Goal: Transaction & Acquisition: Purchase product/service

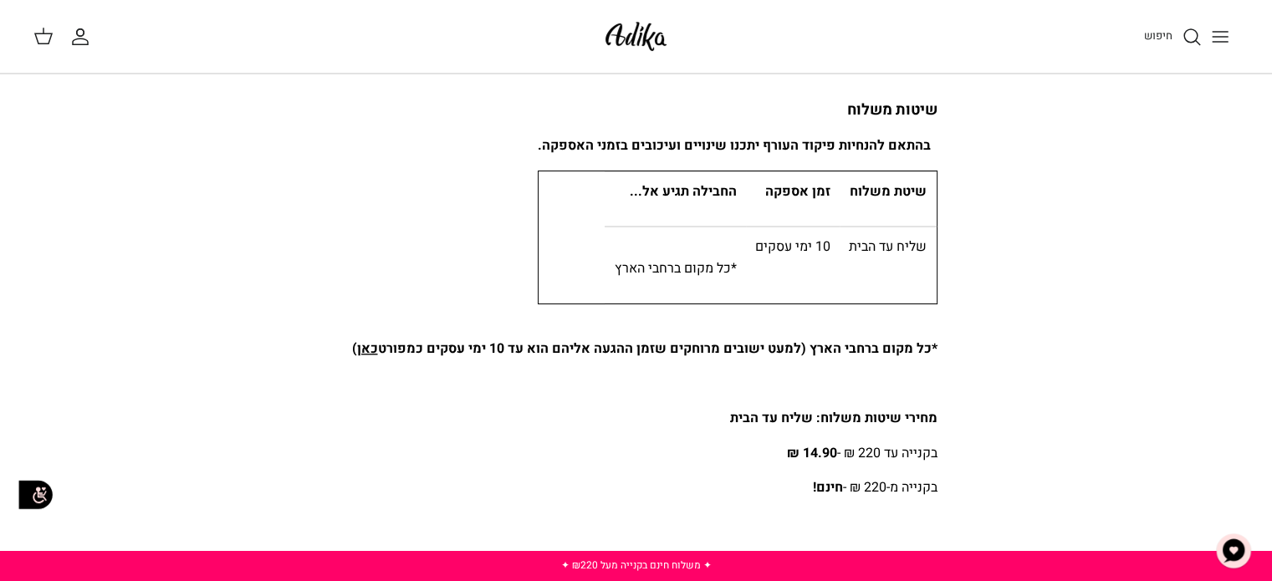
scroll to position [111, 0]
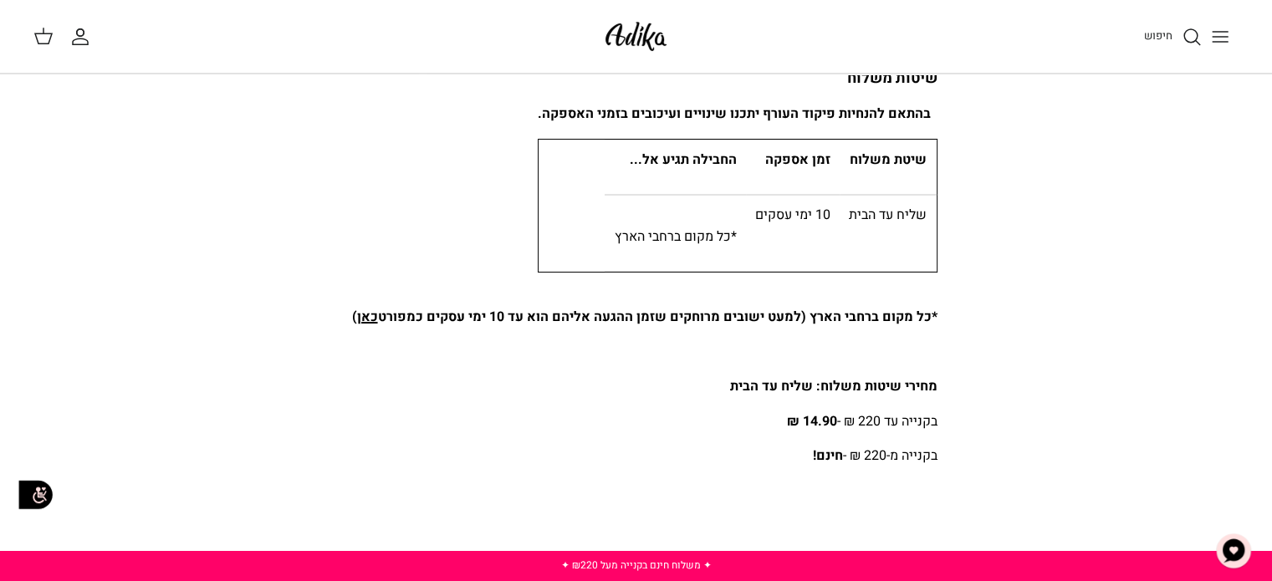
click at [366, 324] on link "כאן" at bounding box center [367, 317] width 21 height 20
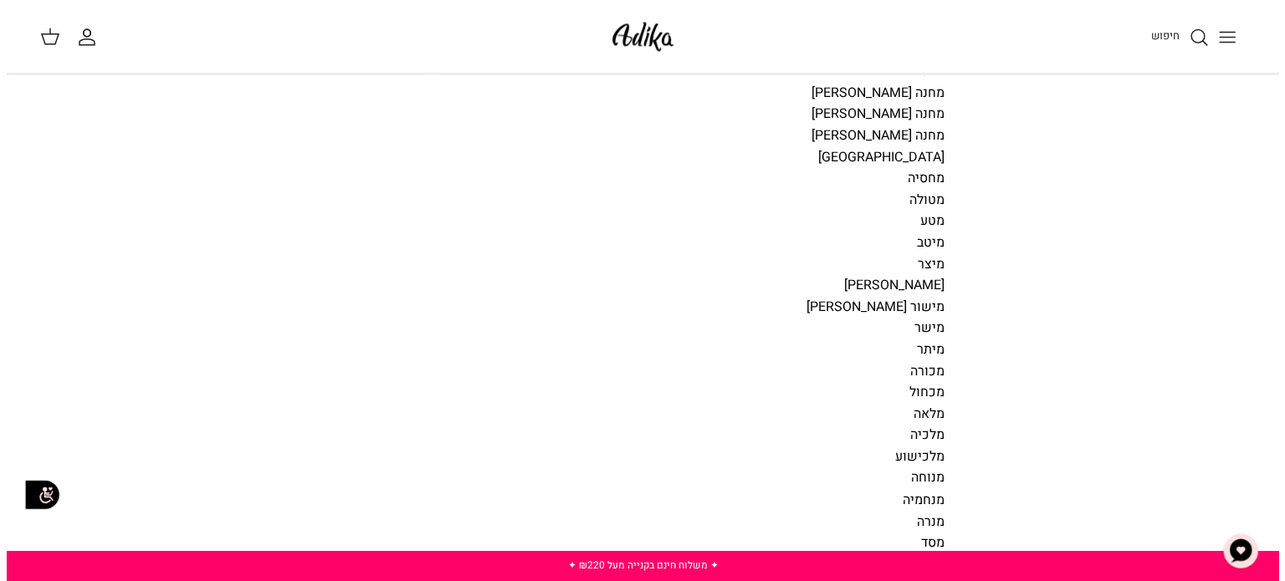
scroll to position [8921, 0]
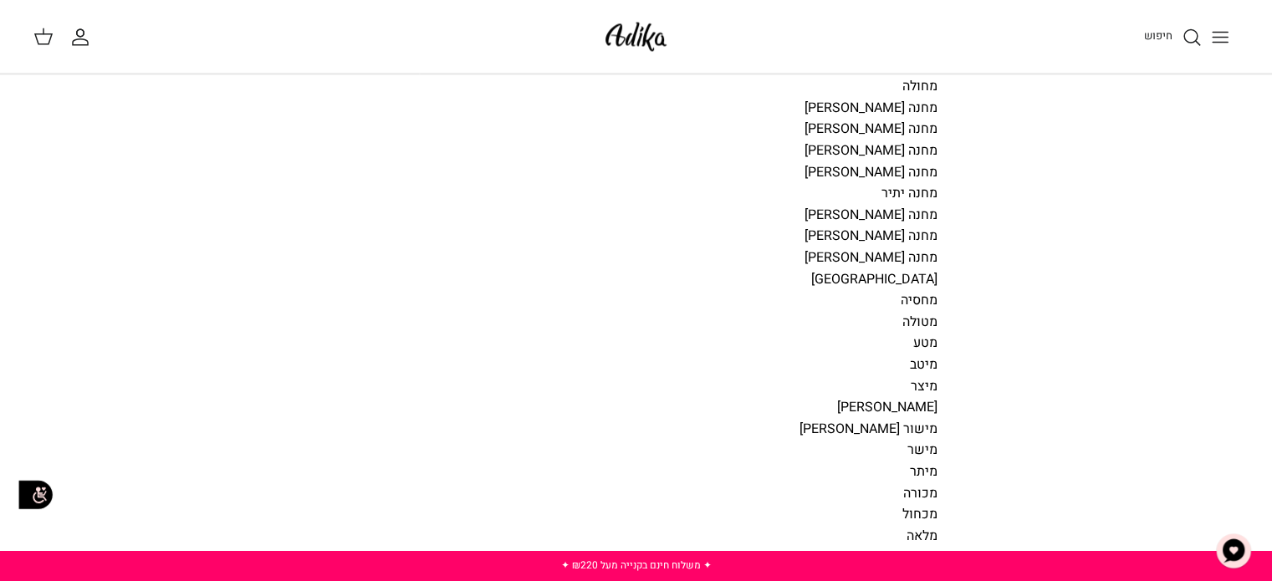
click at [1188, 35] on icon "חיפוש" at bounding box center [1192, 37] width 20 height 20
click at [1188, 35] on div "חיפוש החשבון שלי חיפוש" at bounding box center [636, 37] width 1272 height 74
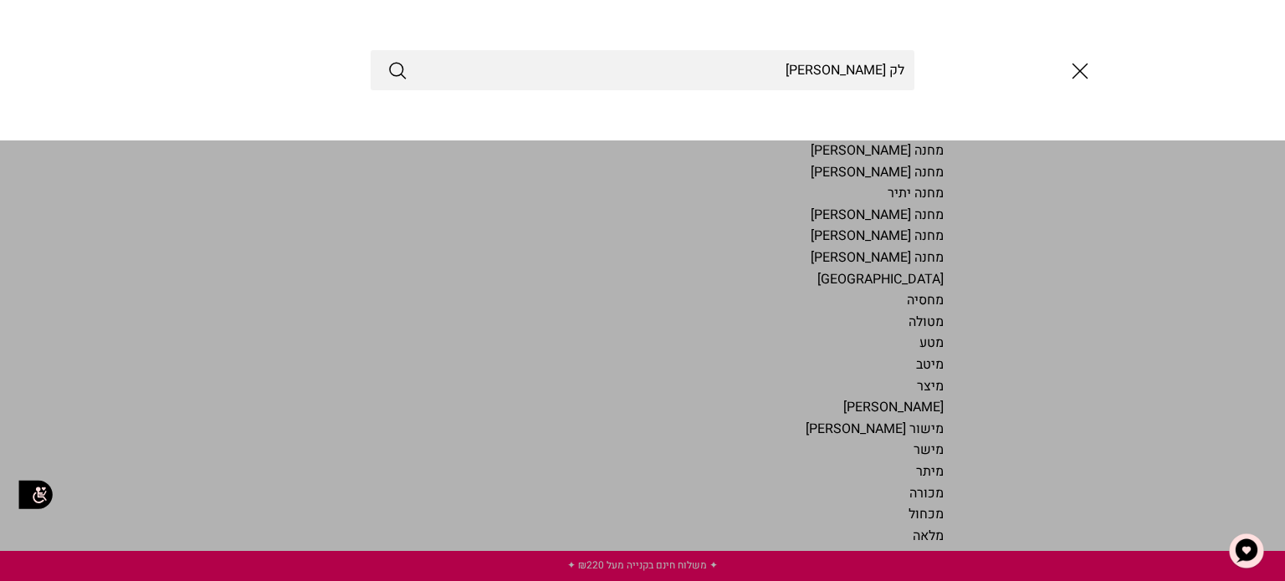
type input "לק גל"
click at [387, 59] on button "Submit" at bounding box center [397, 70] width 20 height 22
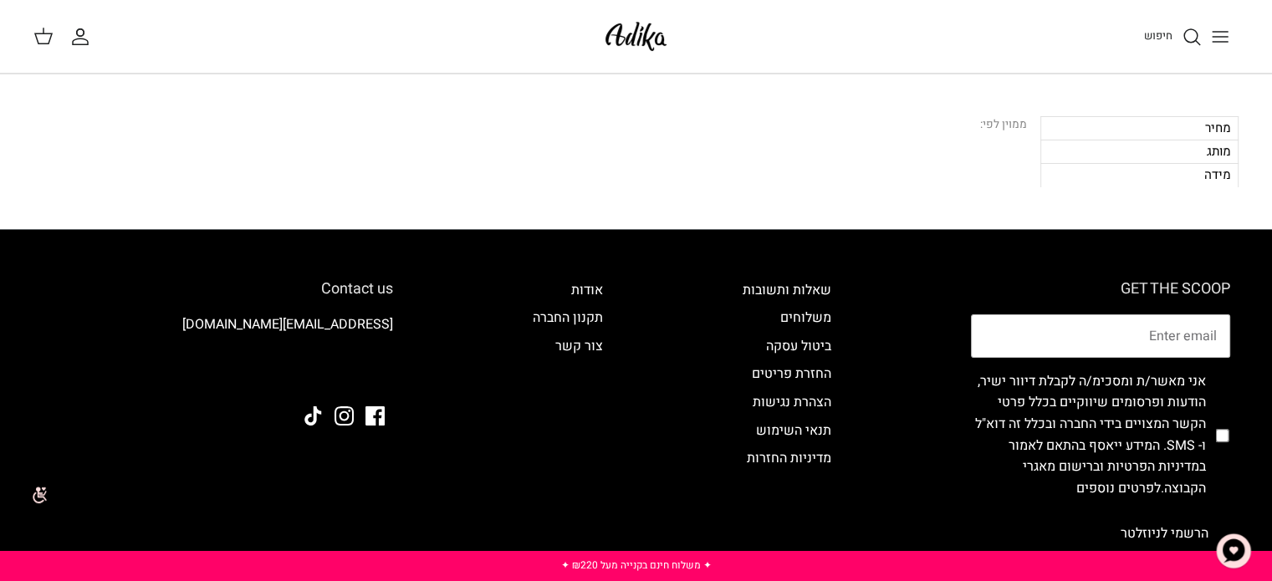
click at [1211, 125] on div "מחיר" at bounding box center [1139, 127] width 198 height 23
click at [1194, 146] on div "מותג" at bounding box center [1139, 151] width 198 height 23
click at [1208, 181] on div "מידה" at bounding box center [1139, 174] width 198 height 23
click at [1183, 34] on icon "חיפוש" at bounding box center [1192, 37] width 20 height 20
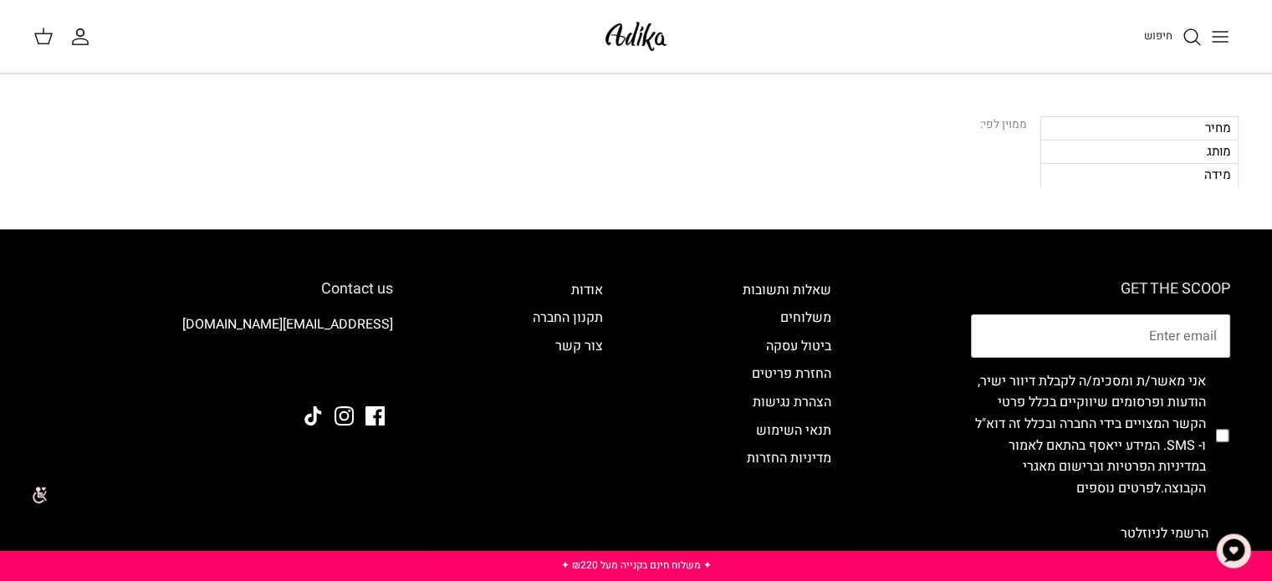
click at [1183, 34] on div at bounding box center [636, 70] width 1272 height 141
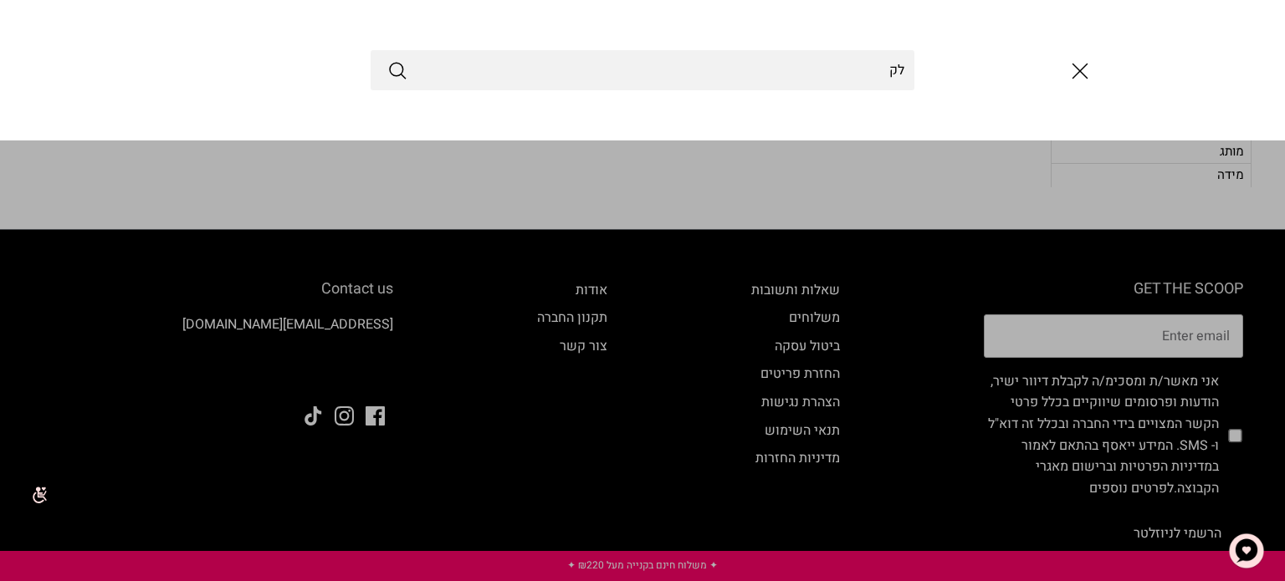
type input "לק"
click at [387, 59] on button "Submit" at bounding box center [397, 70] width 20 height 22
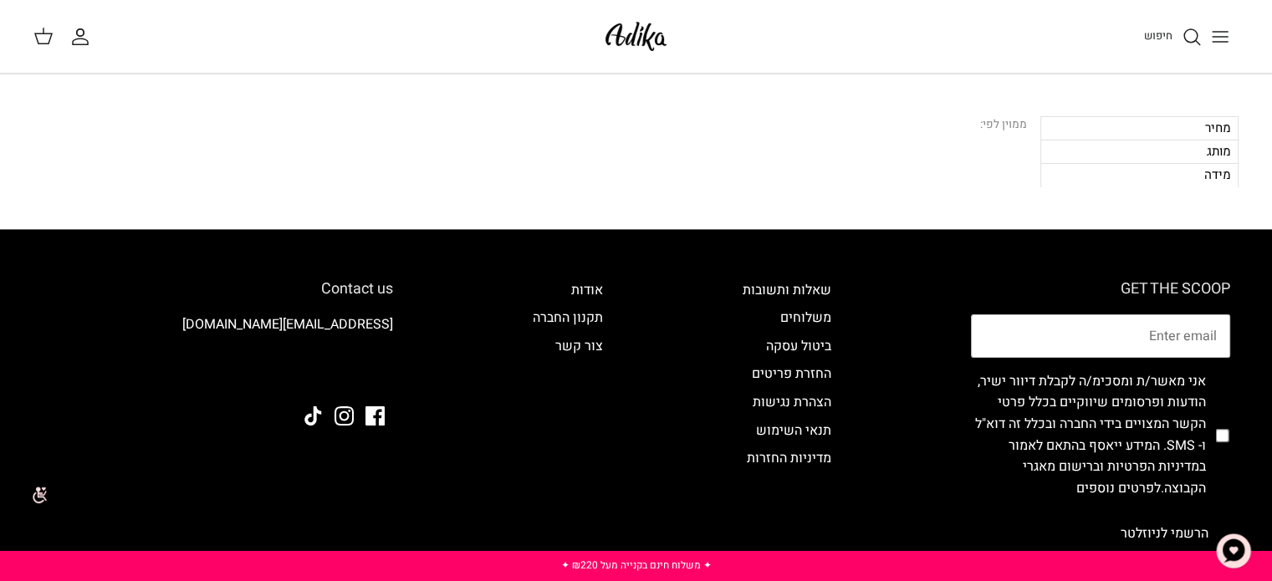
click at [1204, 29] on button "Toggle menu" at bounding box center [1220, 36] width 37 height 37
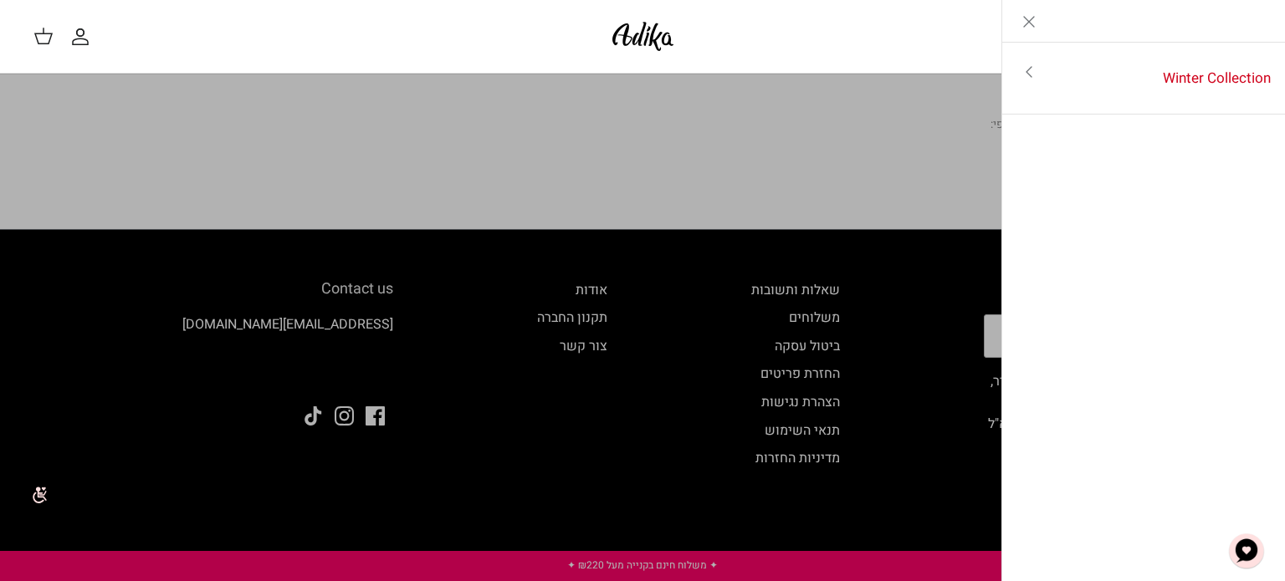
click at [1201, 29] on div "Left" at bounding box center [1144, 21] width 284 height 43
click at [1023, 20] on icon "Close" at bounding box center [1029, 22] width 20 height 20
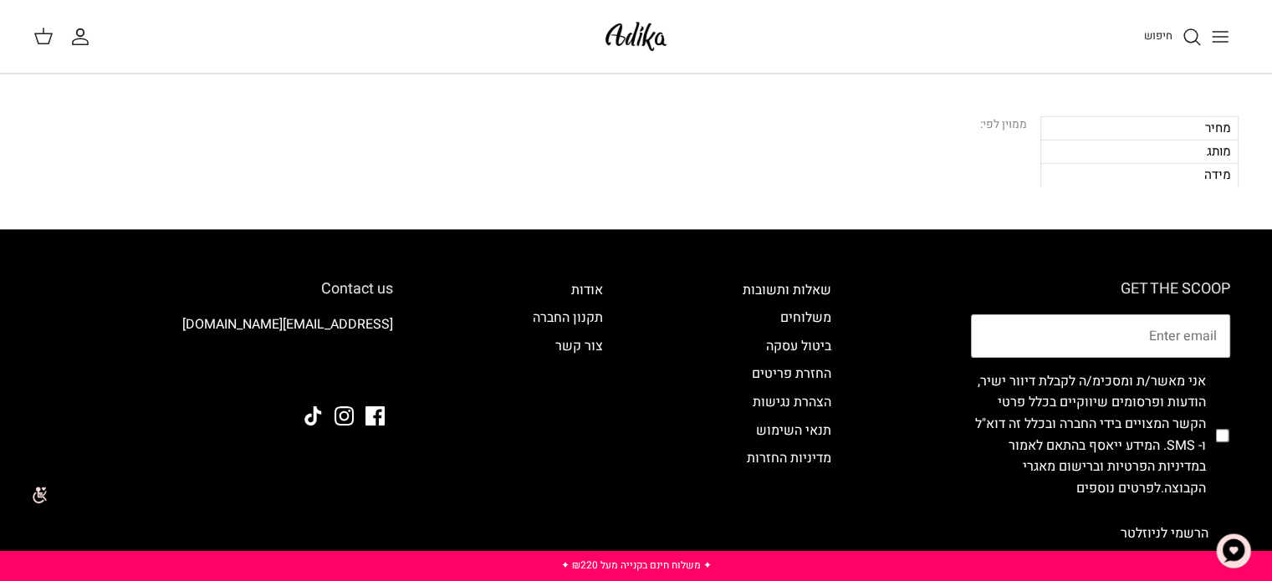
click at [1183, 29] on icon "חיפוש" at bounding box center [1192, 37] width 20 height 20
click at [1183, 29] on div at bounding box center [636, 70] width 1272 height 141
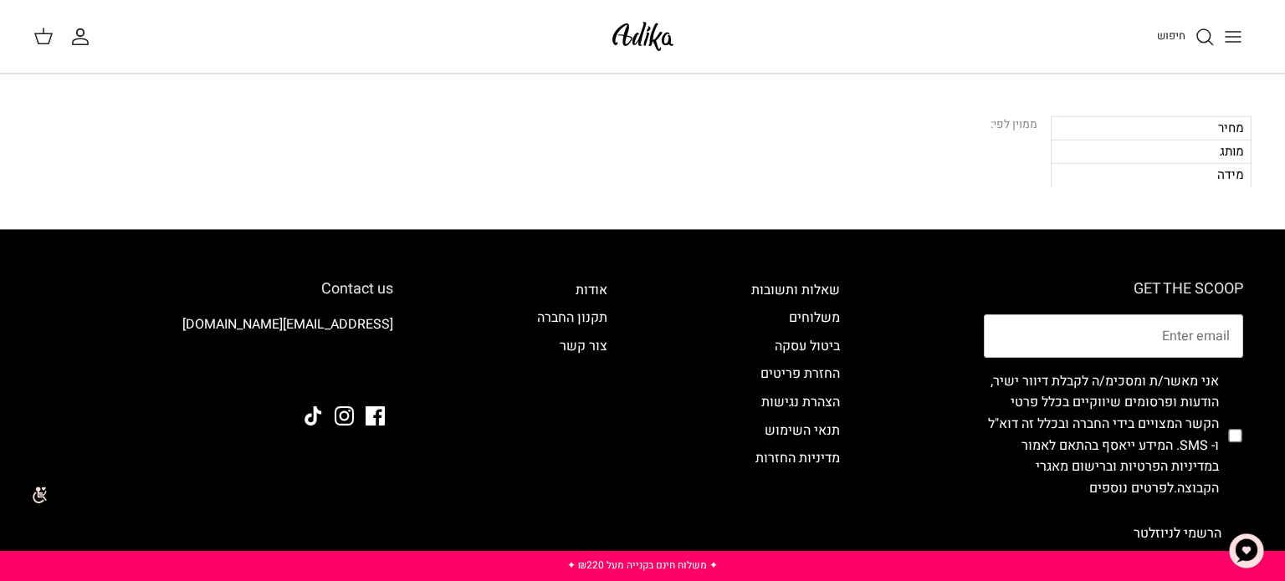
click at [1183, 29] on div at bounding box center [642, 70] width 1285 height 141
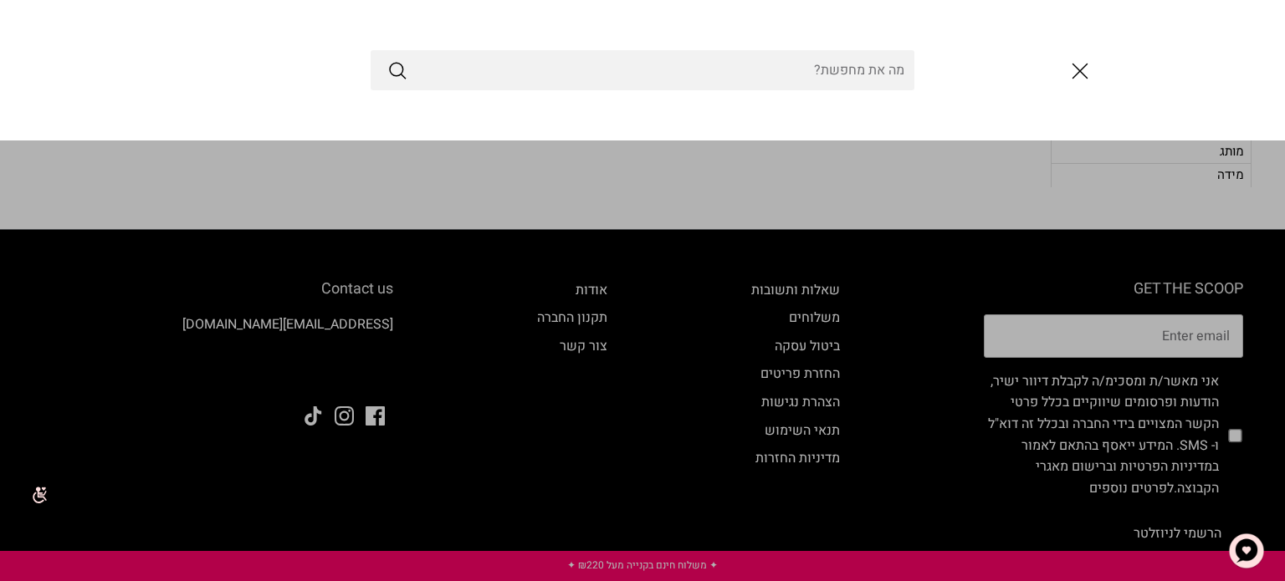
click at [757, 79] on input "Search Store" at bounding box center [643, 70] width 544 height 40
type input "איפור"
click at [387, 59] on button "Submit" at bounding box center [397, 70] width 20 height 22
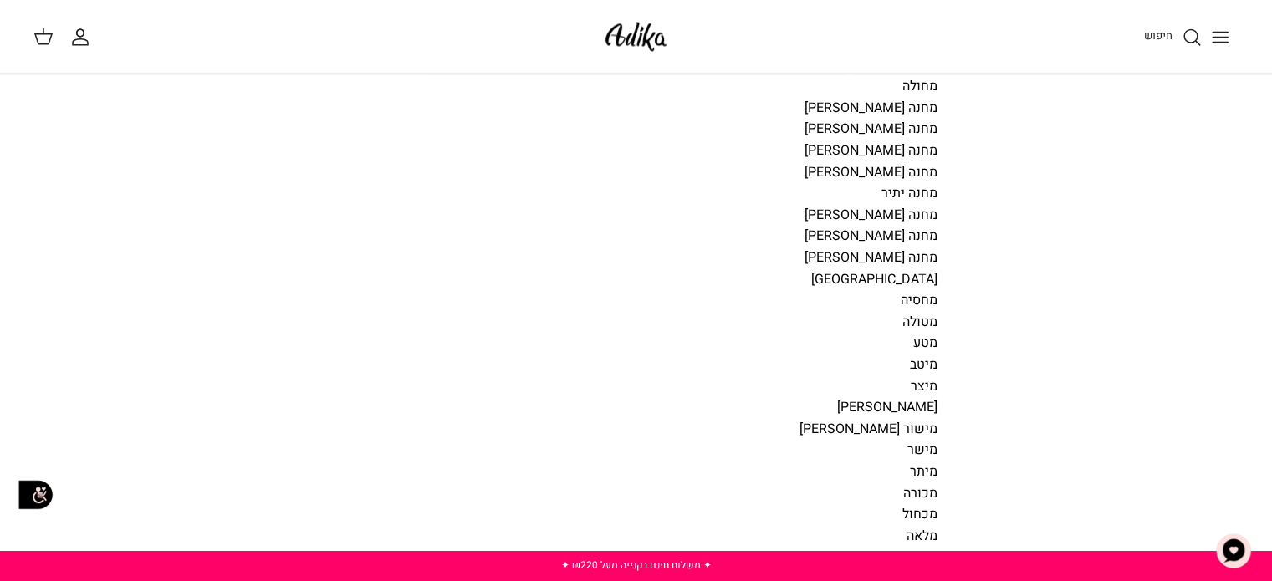
scroll to position [8586, 0]
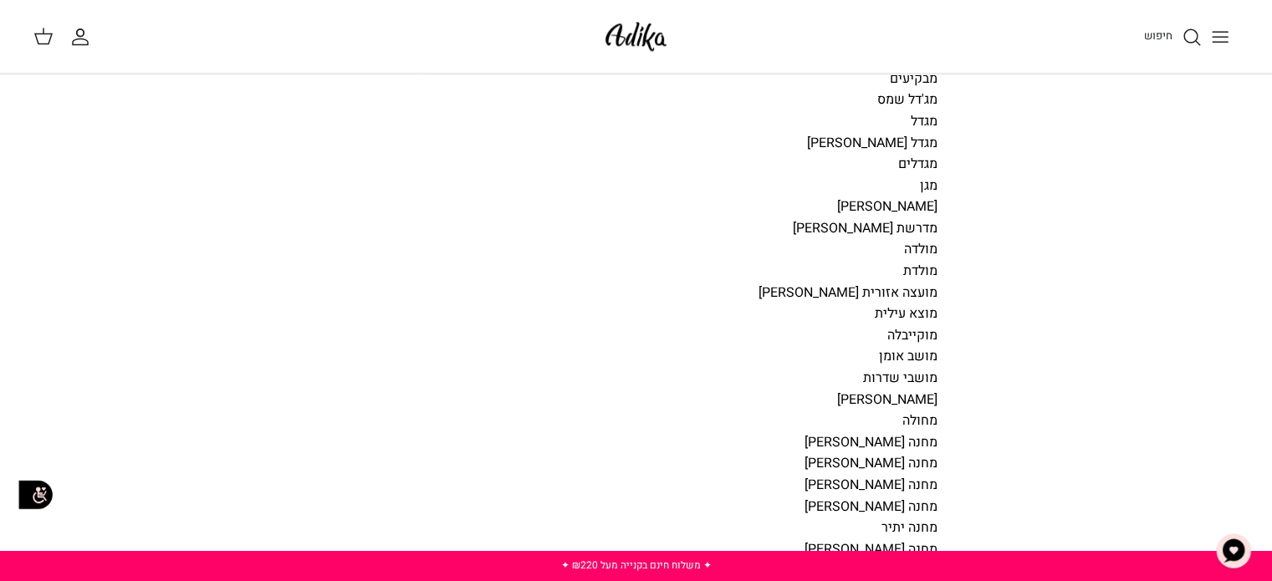
click at [601, 43] on img at bounding box center [636, 36] width 71 height 39
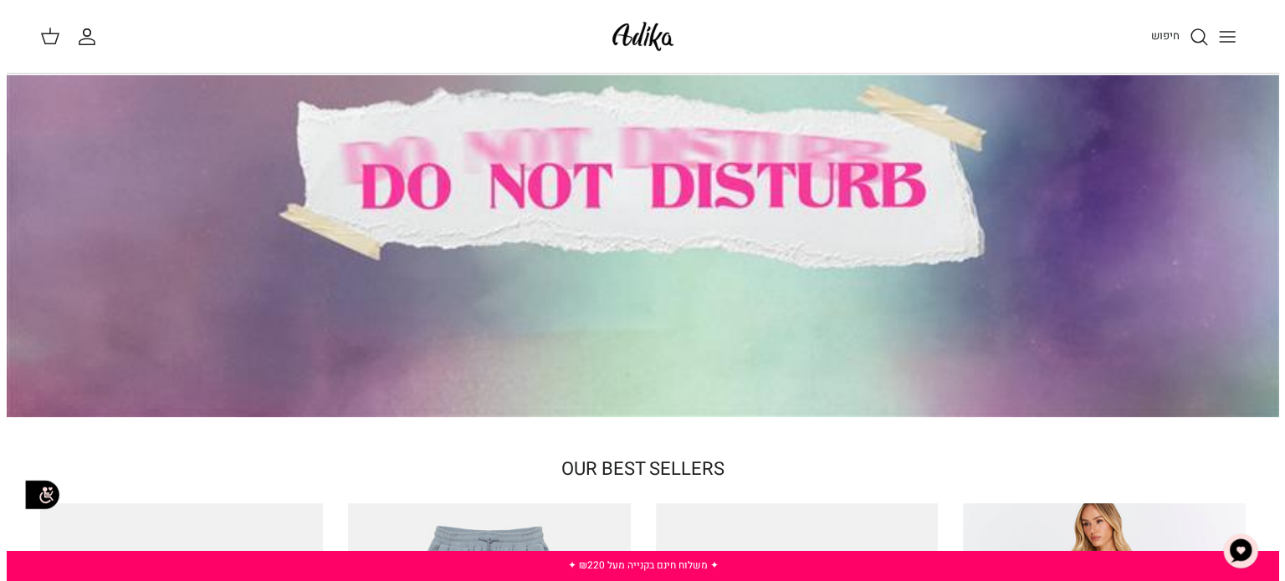
scroll to position [111, 0]
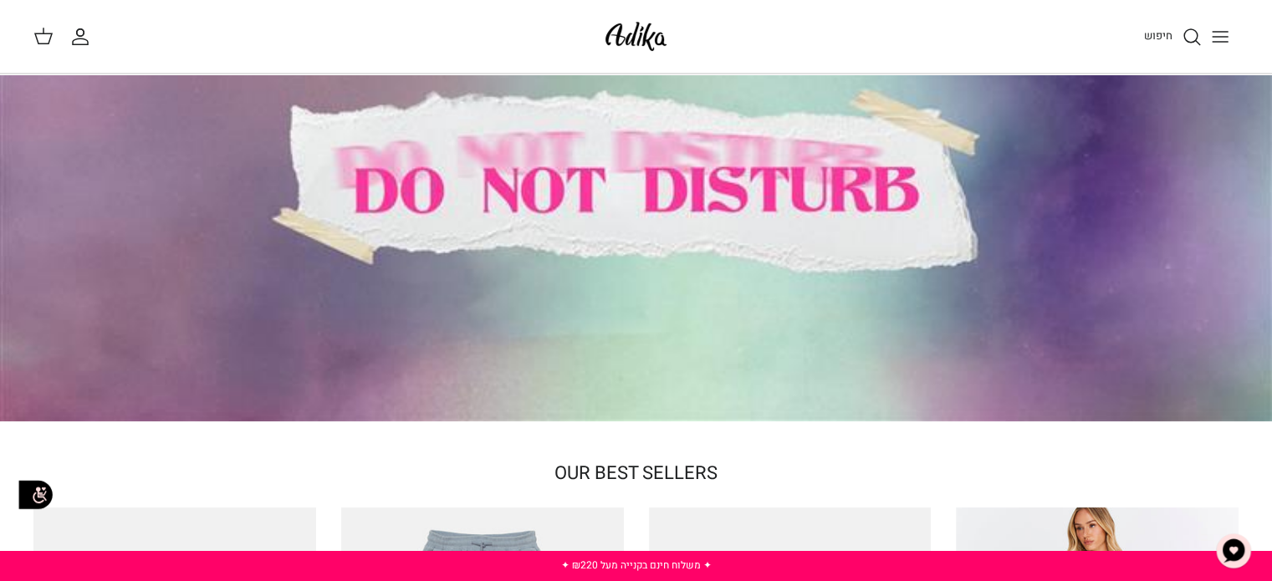
click at [1231, 37] on button "Toggle menu" at bounding box center [1220, 36] width 37 height 37
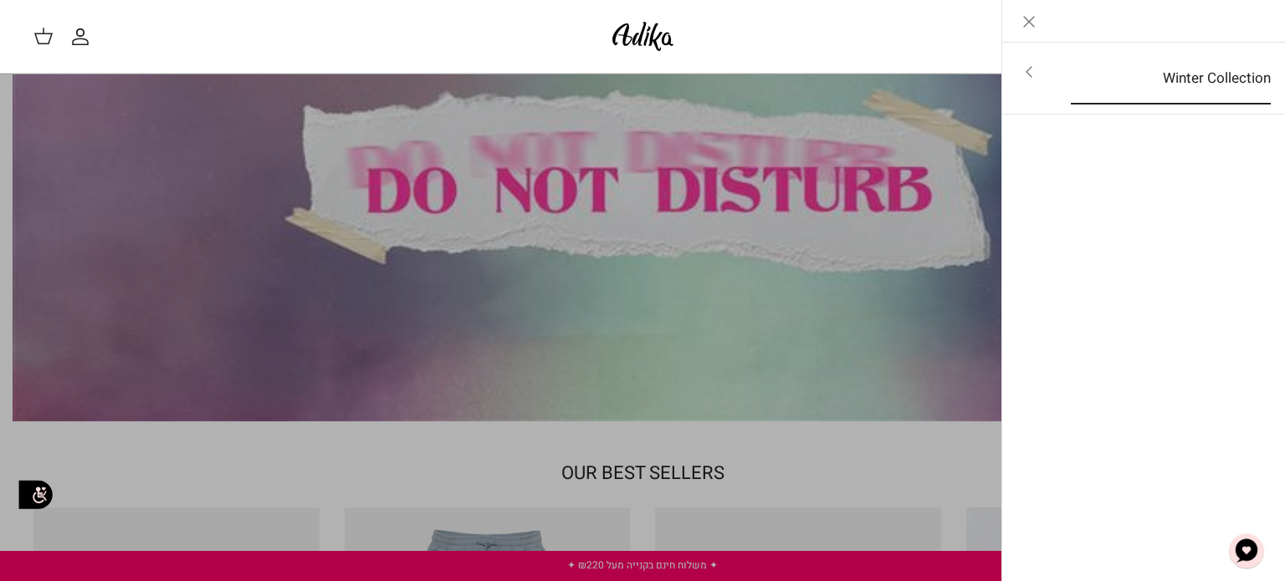
click at [1168, 96] on link "Winter Collection" at bounding box center [1171, 79] width 230 height 52
click at [1168, 96] on link "Winter Collection" at bounding box center [1183, 79] width 230 height 52
click at [1178, 77] on link "לכל הפריטים" at bounding box center [1143, 74] width 267 height 42
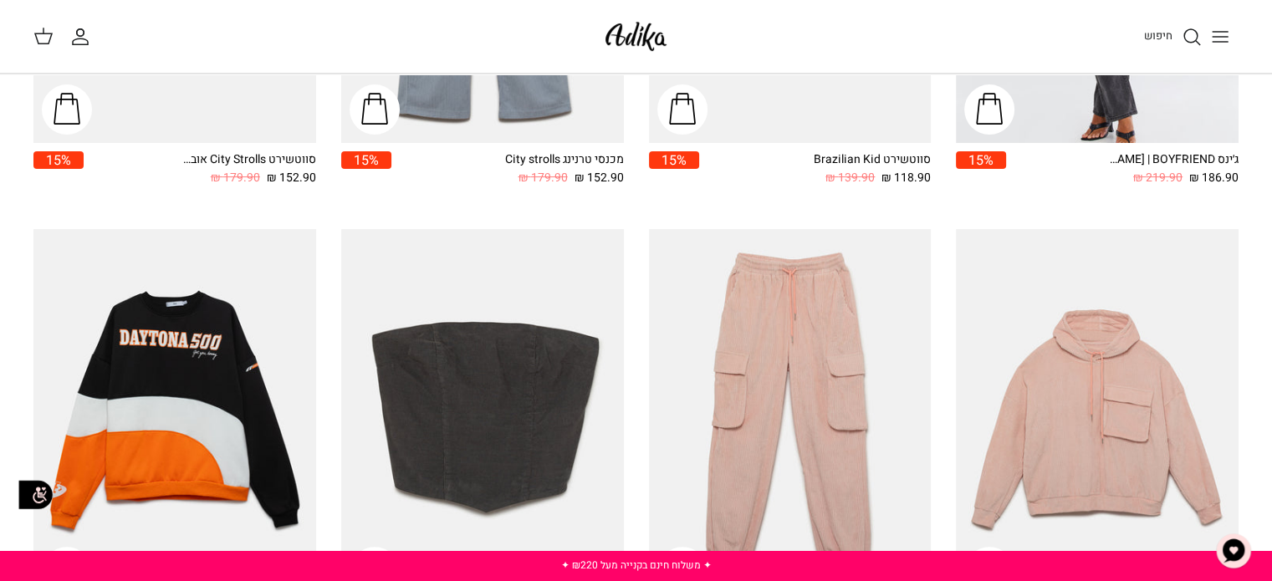
scroll to position [669, 0]
